Goal: Task Accomplishment & Management: Complete application form

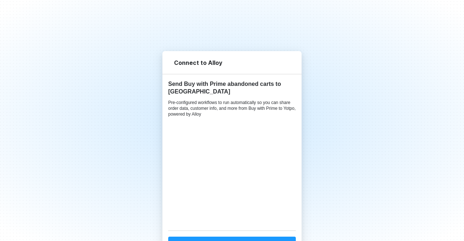
scroll to position [21, 0]
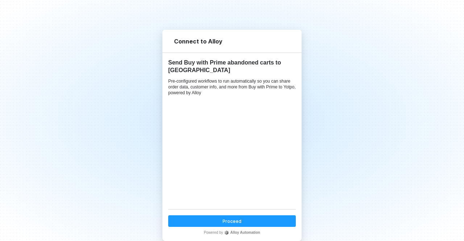
click at [237, 219] on div "Proceed" at bounding box center [231, 221] width 19 height 6
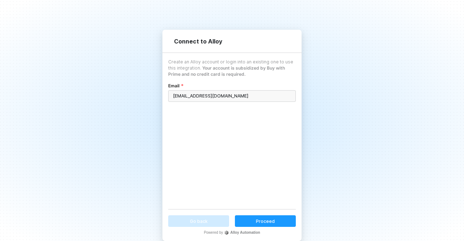
type input "[EMAIL_ADDRESS][DOMAIN_NAME]"
click at [271, 220] on button "Proceed" at bounding box center [265, 221] width 61 height 12
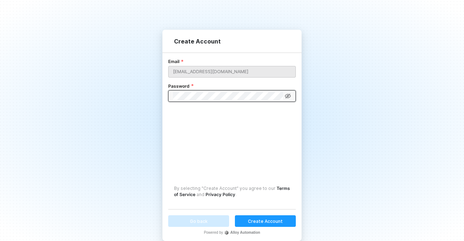
click at [270, 220] on div "Create Account" at bounding box center [265, 221] width 35 height 6
click at [253, 219] on div "Create Account" at bounding box center [265, 221] width 35 height 6
click at [287, 95] on icon at bounding box center [287, 96] width 7 height 6
click at [278, 224] on button "Create Account" at bounding box center [265, 221] width 61 height 12
click at [279, 219] on button "Create Account" at bounding box center [265, 221] width 61 height 12
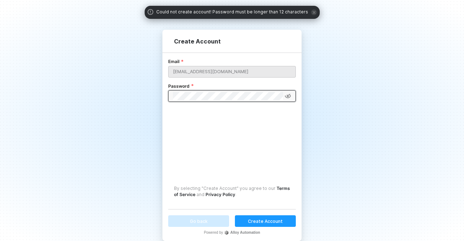
click at [267, 218] on div "Create Account" at bounding box center [265, 221] width 35 height 6
click at [262, 222] on div "Create Account" at bounding box center [265, 221] width 35 height 6
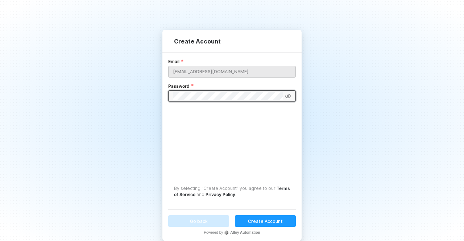
click at [265, 218] on div "Create Account" at bounding box center [265, 221] width 35 height 6
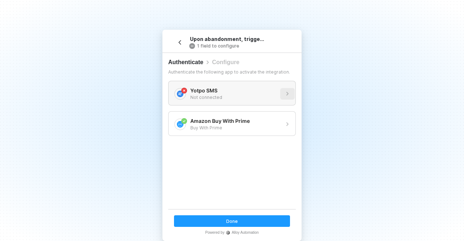
click at [284, 93] on icon "button" at bounding box center [287, 94] width 6 height 6
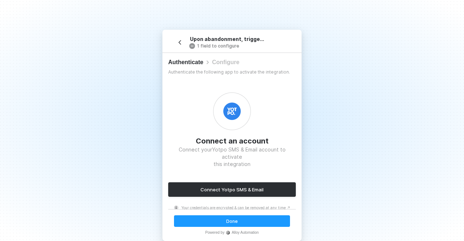
scroll to position [13, 0]
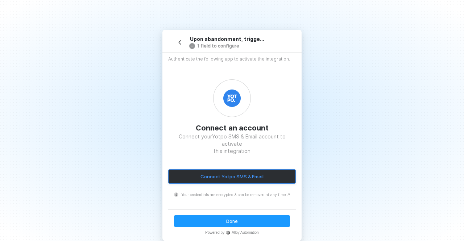
click at [237, 174] on div "Connect Yotpo SMS & Email" at bounding box center [231, 177] width 63 height 6
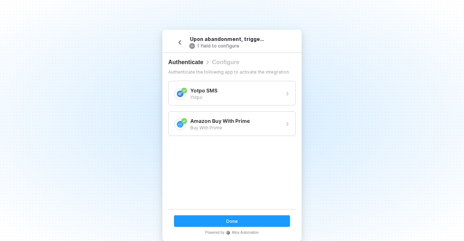
scroll to position [0, 0]
click at [251, 221] on button "Done" at bounding box center [232, 221] width 116 height 12
click at [247, 218] on button "Proceed" at bounding box center [232, 221] width 116 height 12
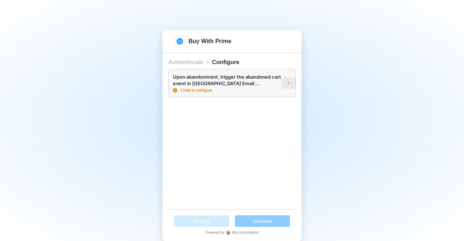
click at [285, 83] on icon "button" at bounding box center [288, 83] width 6 height 6
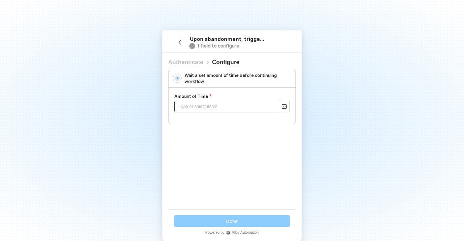
click at [204, 106] on div "Type or select items ﻿" at bounding box center [231, 107] width 115 height 12
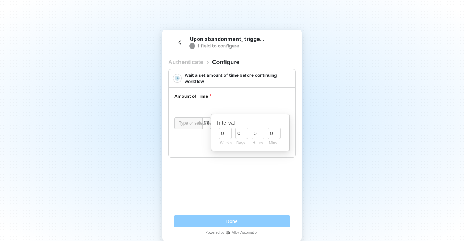
click at [217, 96] on div "Amount of Time" at bounding box center [231, 97] width 115 height 8
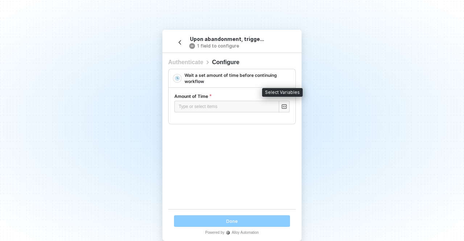
click at [281, 107] on icon "icon-code-editor" at bounding box center [283, 107] width 5 height 6
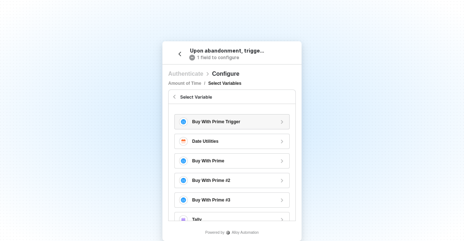
click at [246, 122] on div "Buy With Prime Trigger" at bounding box center [233, 121] width 83 height 5
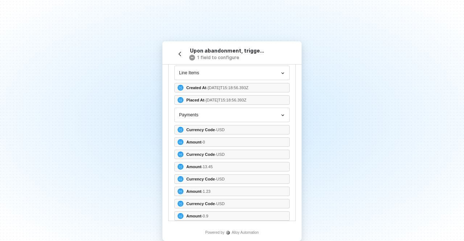
scroll to position [183, 0]
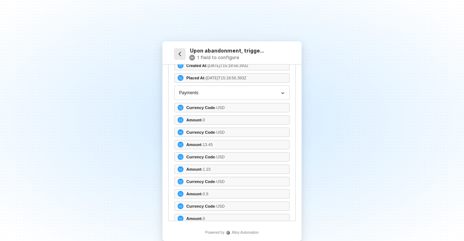
click at [178, 52] on icon "icon-arrow-left" at bounding box center [179, 53] width 5 height 5
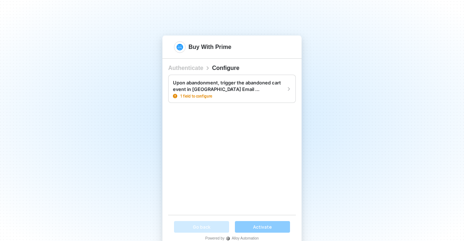
scroll to position [10, 0]
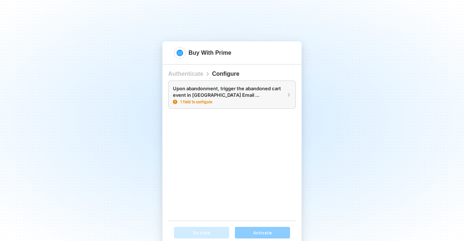
click at [262, 100] on div "1 field to configure" at bounding box center [227, 102] width 108 height 4
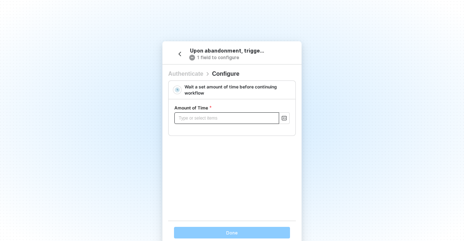
click at [201, 119] on div "Type or select items ﻿" at bounding box center [231, 118] width 115 height 12
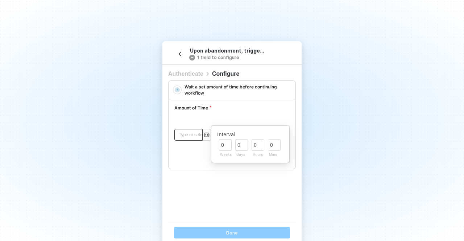
scroll to position [21, 0]
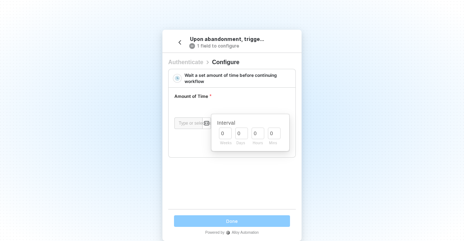
click at [218, 98] on div "Amount of Time" at bounding box center [231, 97] width 115 height 8
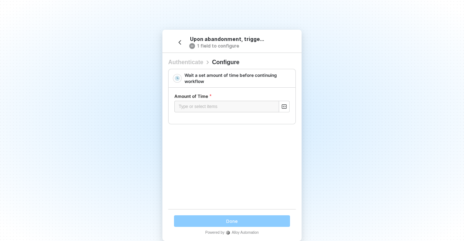
click at [175, 78] on img at bounding box center [177, 78] width 5 height 5
click at [189, 46] on circle "button" at bounding box center [192, 46] width 6 height 6
click at [204, 107] on div "Type or select items ﻿" at bounding box center [231, 107] width 115 height 12
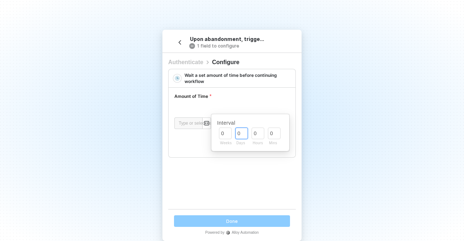
click at [238, 135] on input "0" at bounding box center [240, 133] width 7 height 7
type input "3"
click at [237, 166] on div "Wait a set amount of time before continuing workflow Amount of Time Type or sel…" at bounding box center [232, 132] width 128 height 126
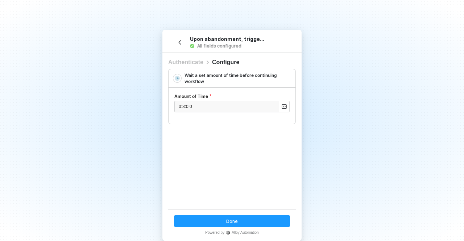
click at [238, 221] on button "Done" at bounding box center [232, 221] width 116 height 12
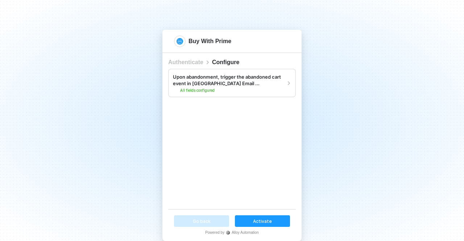
click at [270, 219] on button "Activate" at bounding box center [262, 221] width 55 height 12
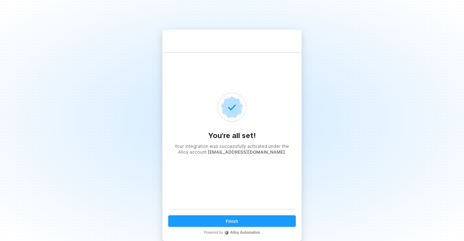
click at [233, 222] on div "Finish" at bounding box center [232, 221] width 12 height 6
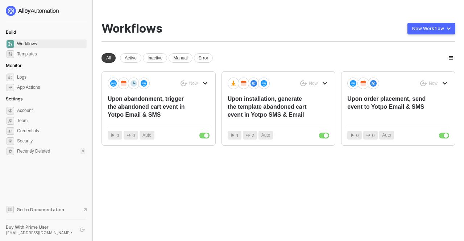
click at [449, 27] on button "New Workflow" at bounding box center [431, 29] width 48 height 12
click at [319, 25] on div "Workflows New Workflow Start From Template Start From Scratch" at bounding box center [278, 32] width 354 height 20
click at [38, 109] on span "Account" at bounding box center [51, 110] width 68 height 9
